Goal: Transaction & Acquisition: Obtain resource

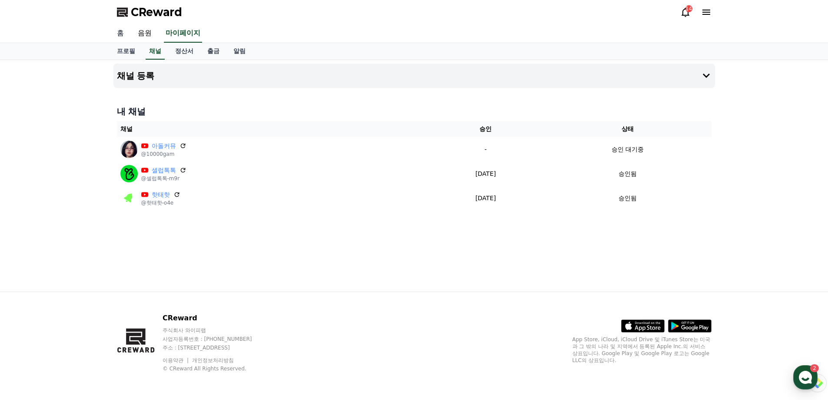
click at [125, 37] on link "홈" at bounding box center [120, 33] width 21 height 18
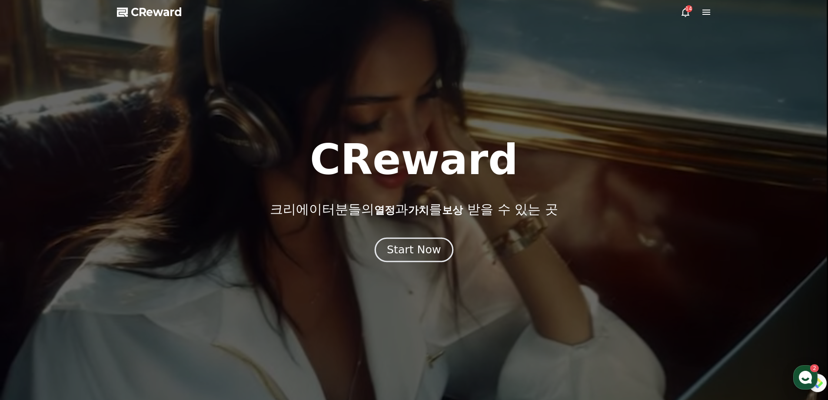
click at [393, 242] on div "Start Now" at bounding box center [414, 249] width 54 height 15
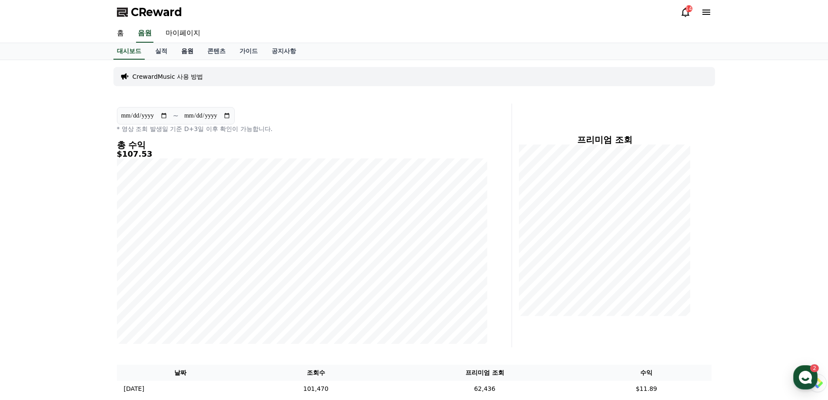
click at [185, 52] on link "음원" at bounding box center [187, 51] width 26 height 17
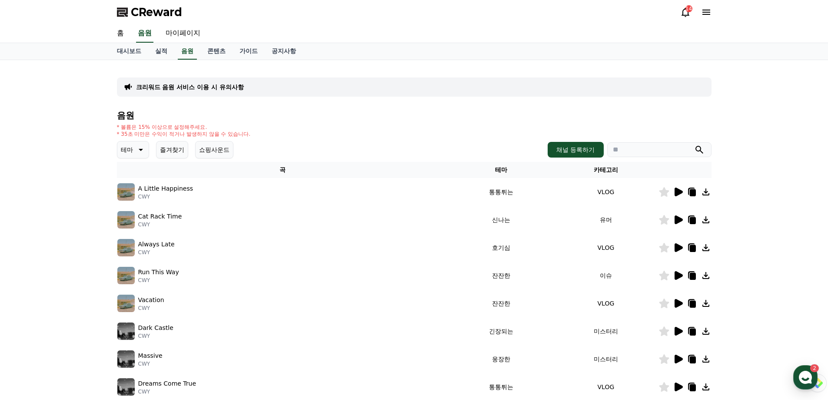
click at [166, 152] on button "즐겨찾기" at bounding box center [172, 149] width 32 height 17
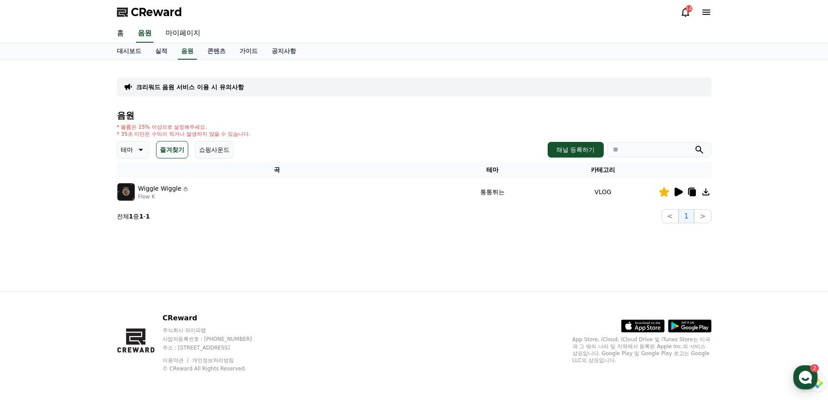
click at [172, 196] on p "Flow K" at bounding box center [163, 196] width 51 height 7
click at [123, 189] on img at bounding box center [125, 191] width 17 height 17
click at [679, 195] on icon at bounding box center [679, 191] width 8 height 9
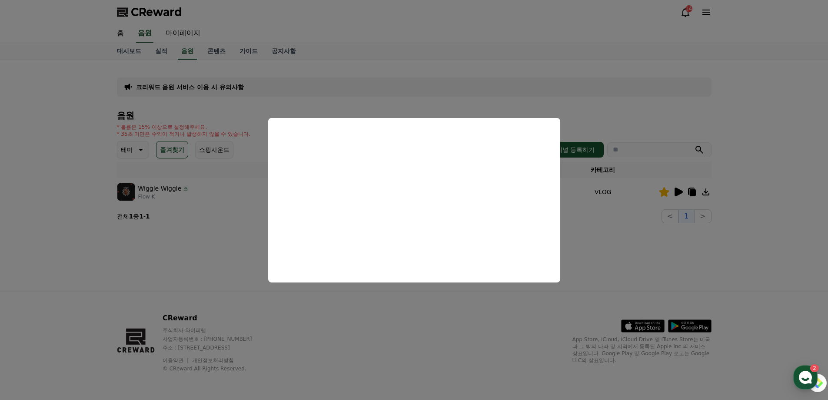
click at [741, 26] on button "close modal" at bounding box center [414, 200] width 828 height 400
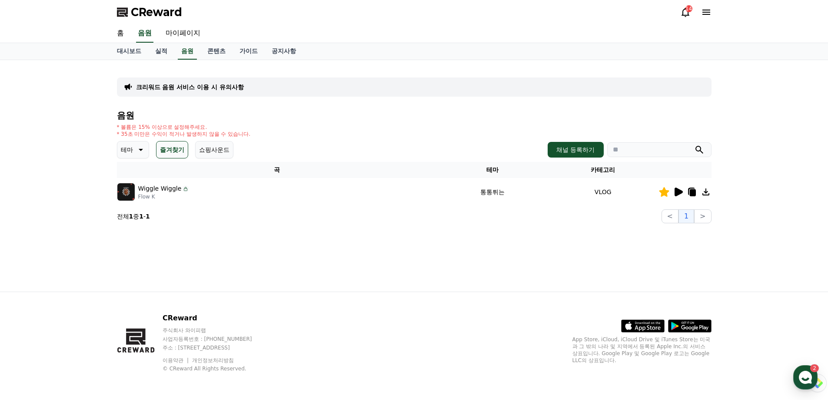
click at [662, 150] on input "search" at bounding box center [659, 149] width 104 height 15
type input "*"
type input "*******"
click at [694, 144] on button "submit" at bounding box center [699, 149] width 10 height 10
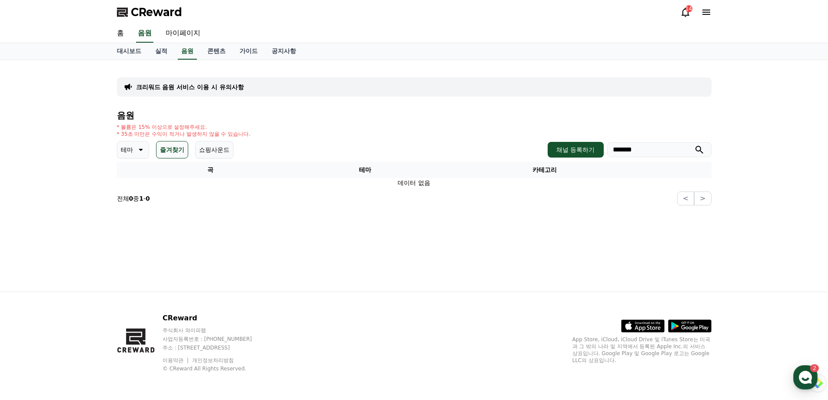
click at [227, 149] on button "쇼핑사운드" at bounding box center [214, 149] width 38 height 17
click at [644, 144] on input "*******" at bounding box center [659, 149] width 104 height 15
click at [694, 144] on button "submit" at bounding box center [699, 149] width 10 height 10
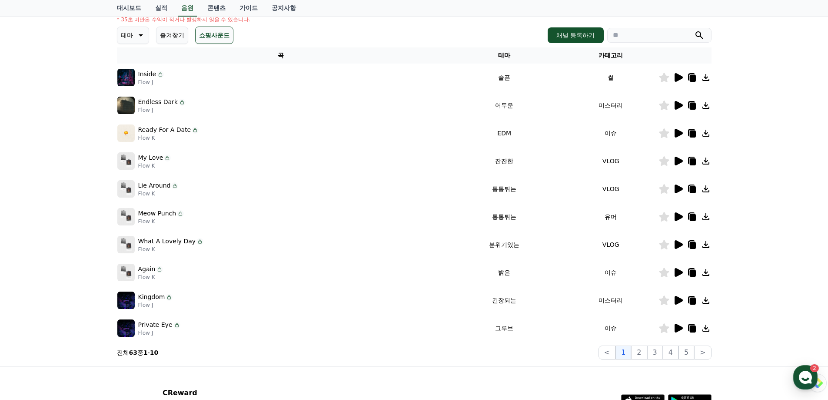
scroll to position [189, 0]
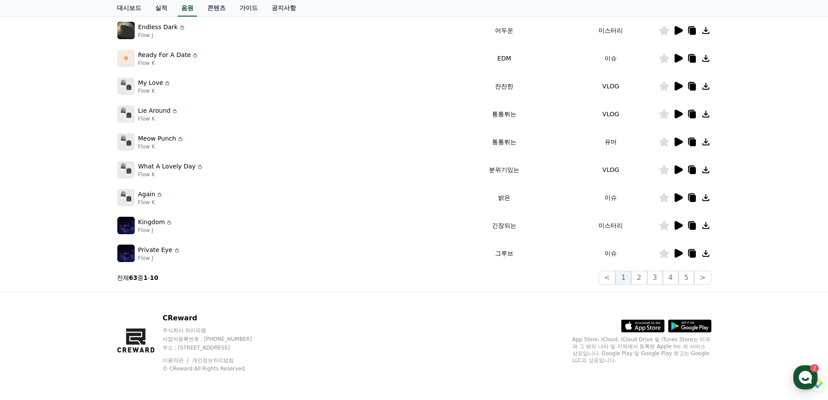
click at [679, 143] on icon at bounding box center [679, 141] width 8 height 9
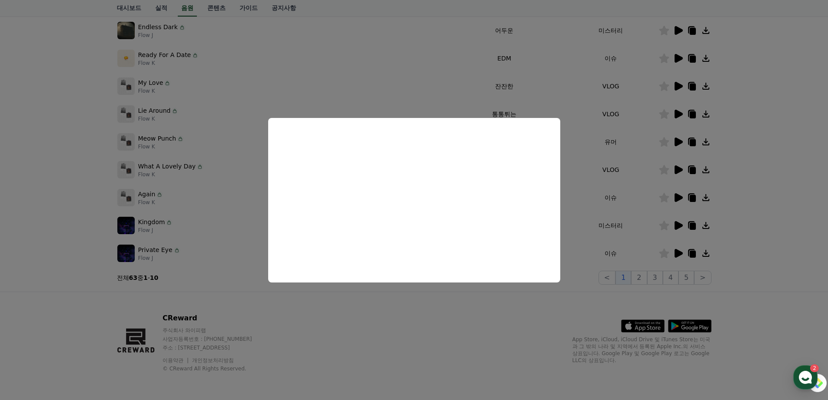
click at [769, 169] on button "close modal" at bounding box center [414, 200] width 828 height 400
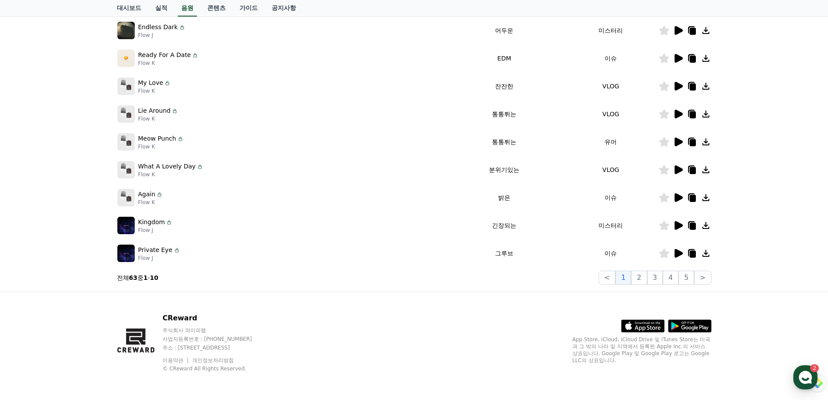
click at [689, 115] on div at bounding box center [685, 114] width 52 height 10
click at [683, 115] on icon at bounding box center [679, 114] width 8 height 9
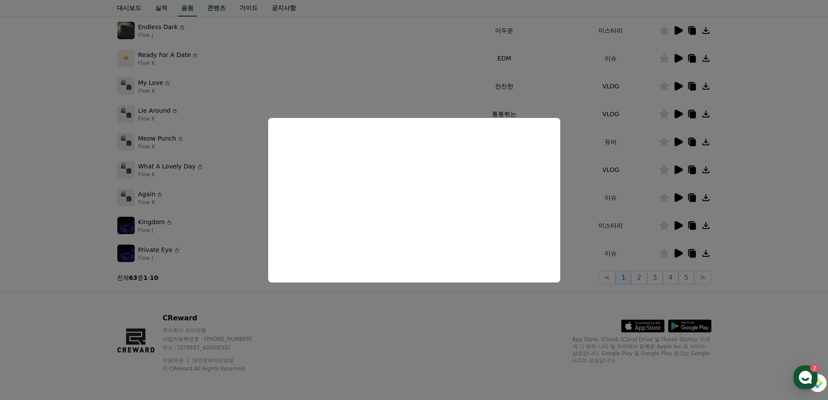
drag, startPoint x: 286, startPoint y: 294, endPoint x: 313, endPoint y: 274, distance: 33.2
click at [298, 286] on button "close modal" at bounding box center [414, 200] width 828 height 400
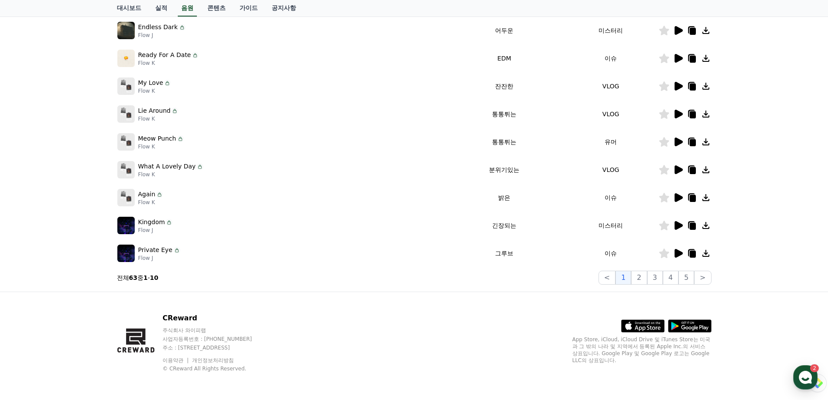
click at [683, 110] on icon at bounding box center [678, 114] width 10 height 10
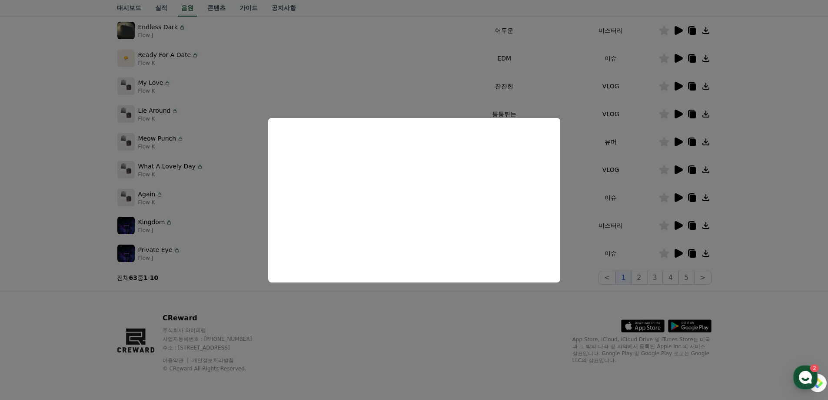
click at [443, 354] on button "close modal" at bounding box center [414, 200] width 828 height 400
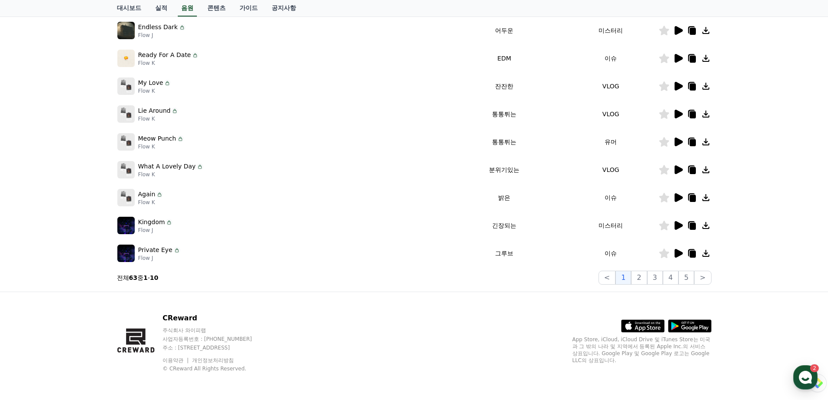
click at [696, 118] on icon at bounding box center [692, 114] width 6 height 7
